Goal: Task Accomplishment & Management: Complete application form

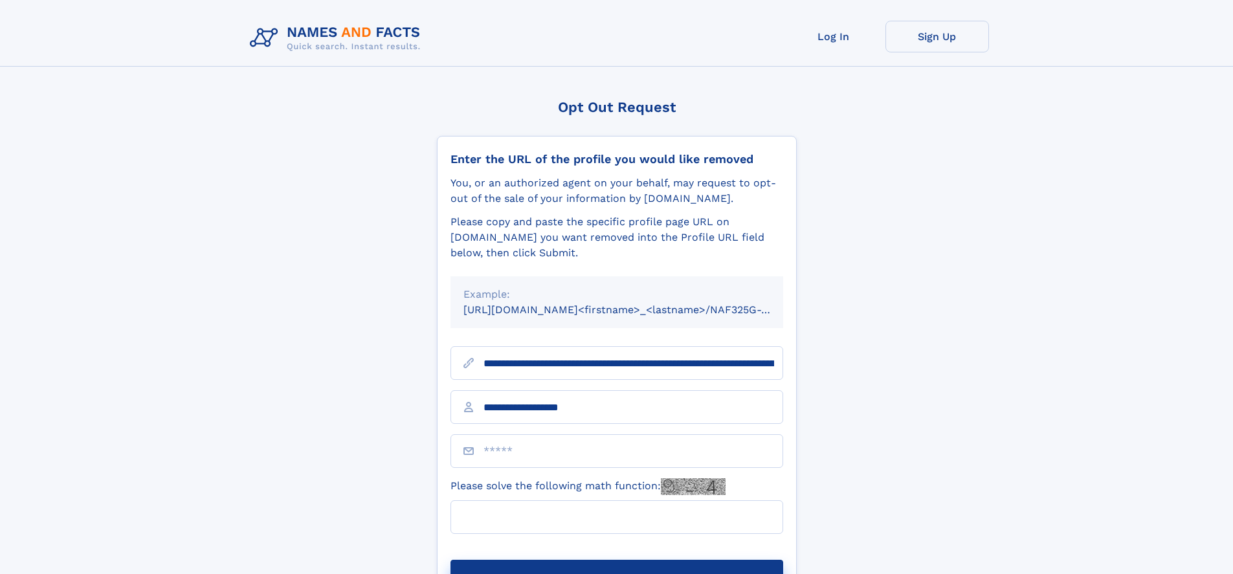
type input "**********"
type input "*"
click at [616, 560] on button "Submit Opt Out Request" at bounding box center [616, 580] width 333 height 41
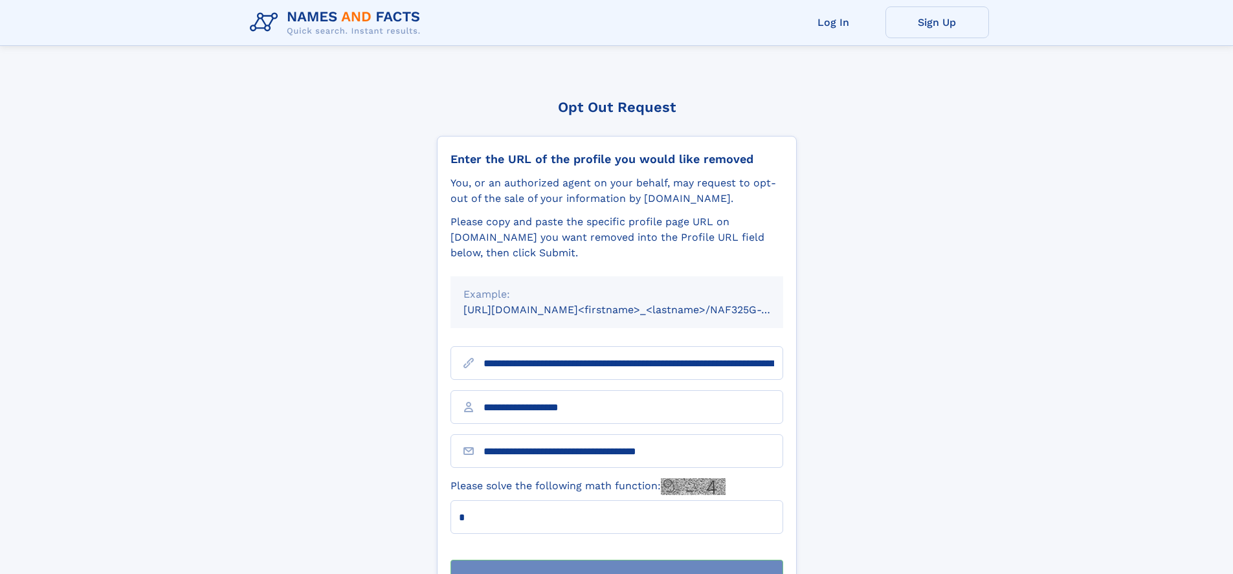
scroll to position [41, 0]
